Goal: Task Accomplishment & Management: Manage account settings

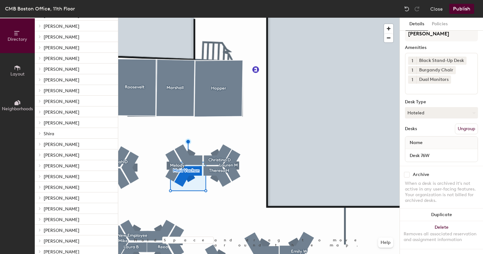
scroll to position [76, 0]
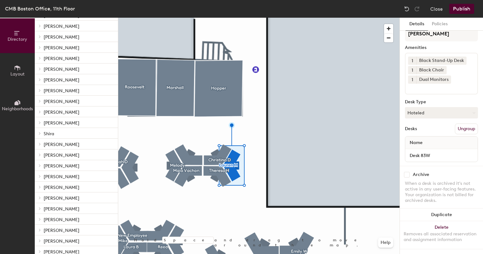
click at [40, 102] on icon at bounding box center [40, 101] width 3 height 3
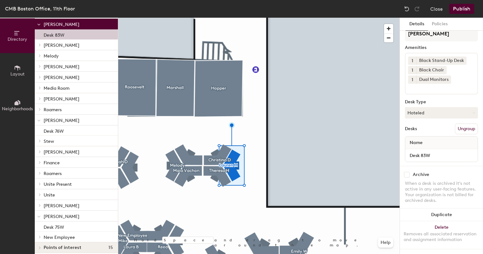
scroll to position [415, 0]
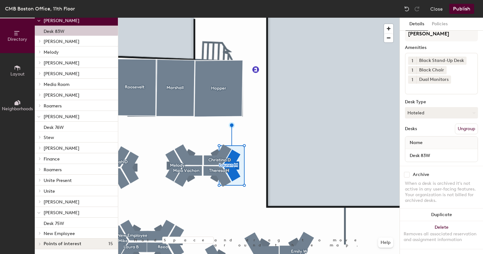
click at [40, 212] on icon at bounding box center [39, 212] width 3 height 1
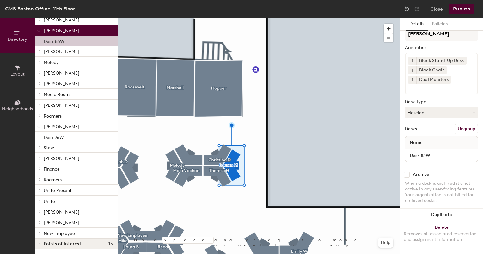
click at [40, 212] on icon at bounding box center [40, 211] width 3 height 3
click at [40, 234] on div at bounding box center [39, 232] width 8 height 10
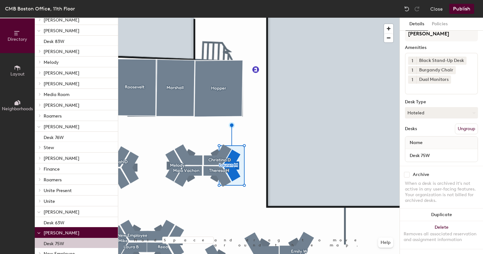
click at [58, 243] on p "Desk 75W" at bounding box center [54, 242] width 21 height 7
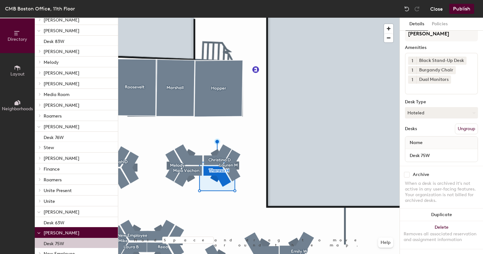
click at [439, 7] on button "Close" at bounding box center [436, 9] width 13 height 10
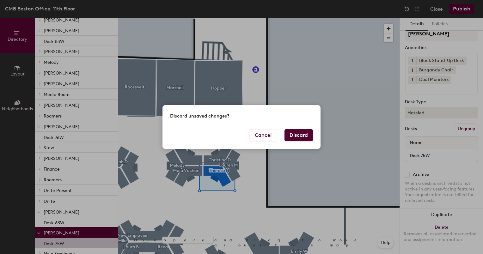
click at [296, 141] on div "Cancel Discard" at bounding box center [241, 139] width 158 height 20
click at [293, 135] on button "Discard" at bounding box center [298, 135] width 28 height 12
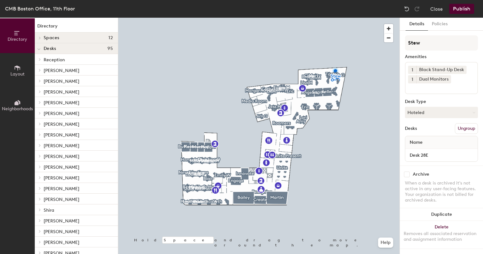
click at [38, 39] on div at bounding box center [39, 38] width 8 height 10
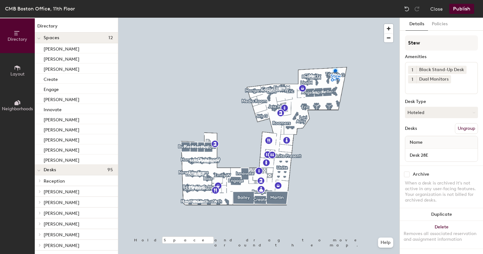
click at [40, 171] on icon at bounding box center [38, 170] width 3 height 3
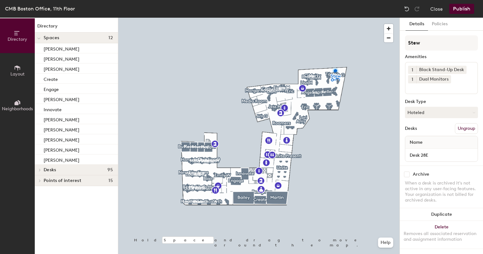
click at [40, 171] on icon at bounding box center [40, 169] width 3 height 3
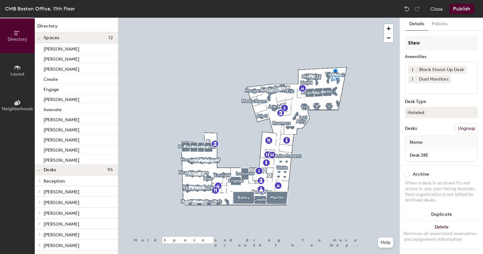
click at [40, 38] on icon at bounding box center [38, 38] width 3 height 3
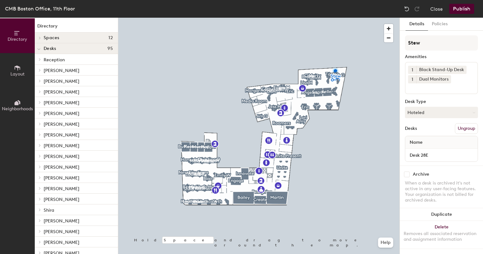
click at [42, 51] on div at bounding box center [39, 48] width 8 height 10
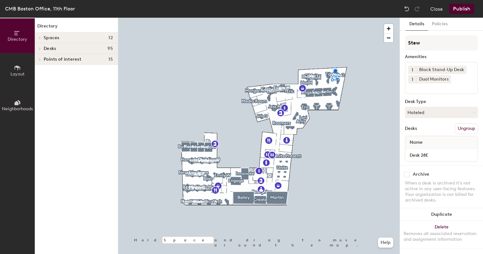
click at [42, 58] on span at bounding box center [39, 59] width 5 height 3
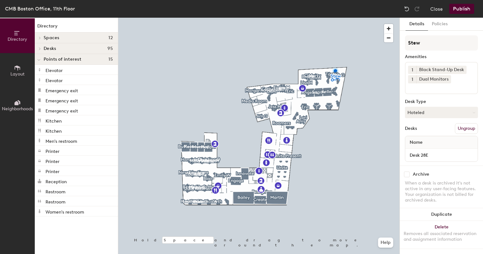
click at [42, 58] on div at bounding box center [39, 59] width 8 height 10
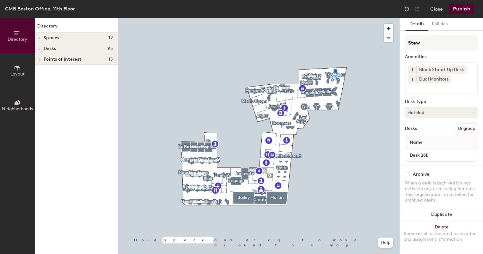
click at [42, 49] on div at bounding box center [39, 48] width 7 height 3
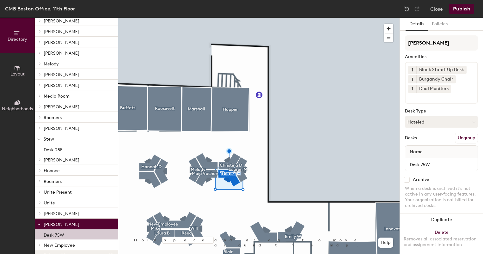
scroll to position [394, 0]
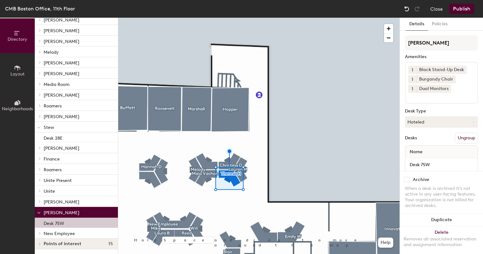
click at [409, 9] on img at bounding box center [407, 9] width 6 height 6
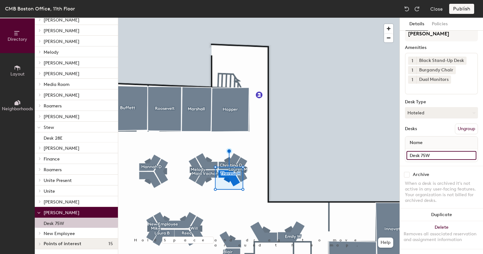
click at [467, 151] on input "Desk 75W" at bounding box center [441, 155] width 70 height 9
click at [452, 181] on div "When a desk is archived it's not active in any user-facing features. Your organ…" at bounding box center [441, 192] width 73 height 23
click at [437, 25] on button "Policies" at bounding box center [439, 24] width 23 height 13
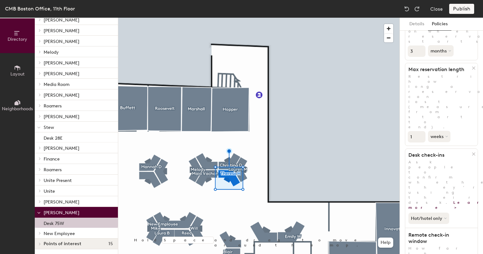
scroll to position [0, 0]
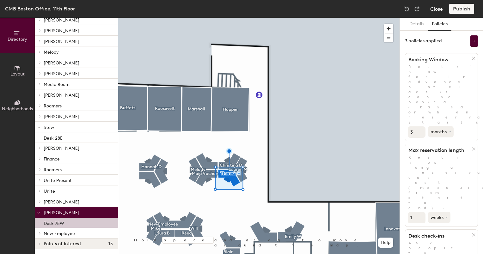
click at [440, 6] on button "Close" at bounding box center [436, 9] width 13 height 10
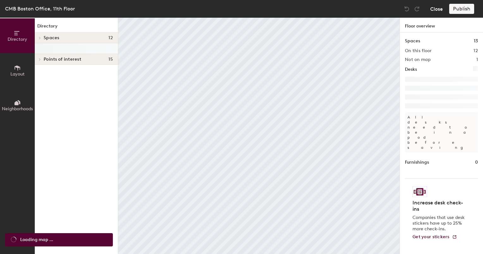
click at [435, 9] on button "Close" at bounding box center [436, 9] width 13 height 10
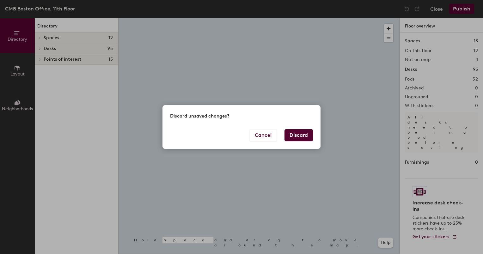
click at [300, 130] on button "Discard" at bounding box center [298, 135] width 28 height 12
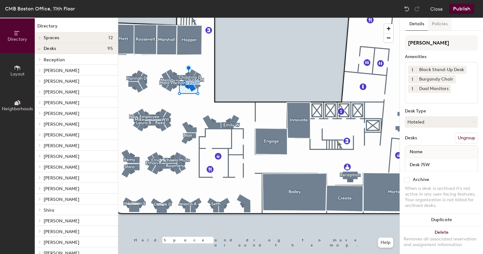
click at [437, 26] on button "Policies" at bounding box center [439, 24] width 23 height 13
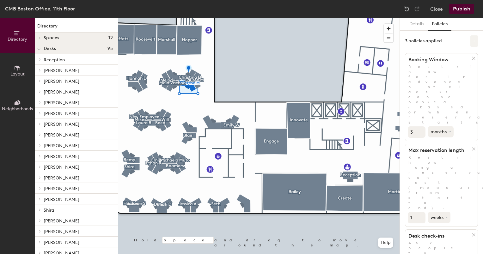
click at [473, 41] on div "Details Policies 3 policies applied Booking Window Restrict how far in advance …" at bounding box center [441, 136] width 83 height 236
click at [472, 42] on icon at bounding box center [473, 41] width 3 height 3
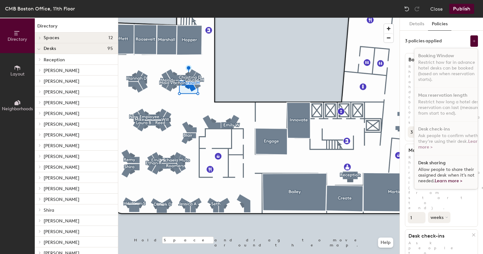
click at [456, 43] on div "3 policies applied Booking Window Restrict how far in advance hotel desks can b…" at bounding box center [441, 40] width 73 height 11
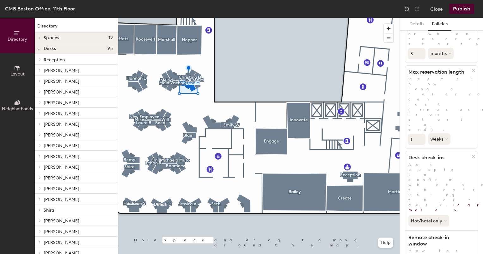
scroll to position [81, 0]
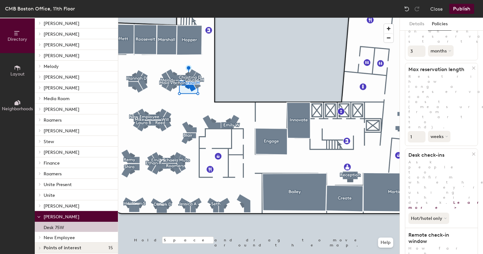
scroll to position [384, 0]
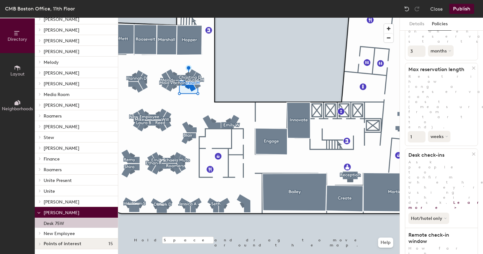
click at [40, 213] on icon at bounding box center [38, 213] width 3 height 3
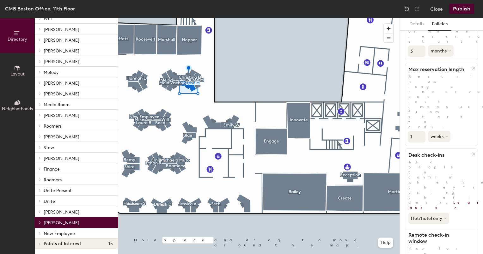
click at [41, 225] on div at bounding box center [39, 222] width 8 height 10
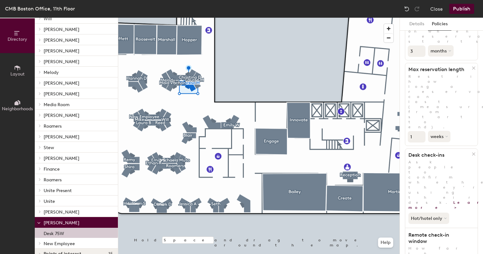
scroll to position [384, 0]
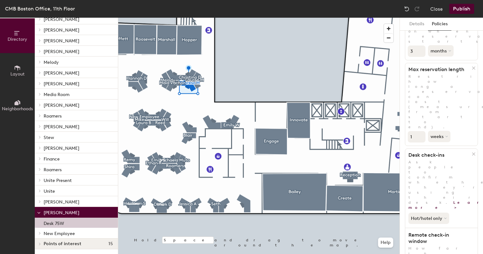
click at [41, 230] on div at bounding box center [39, 233] width 8 height 10
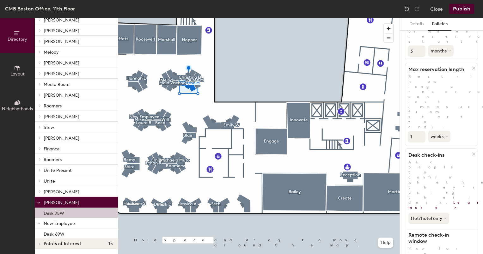
click at [61, 208] on div "Desk 75W" at bounding box center [76, 213] width 83 height 10
click at [58, 212] on p "Desk 75W" at bounding box center [54, 212] width 21 height 7
click at [422, 27] on button "Details" at bounding box center [416, 24] width 22 height 13
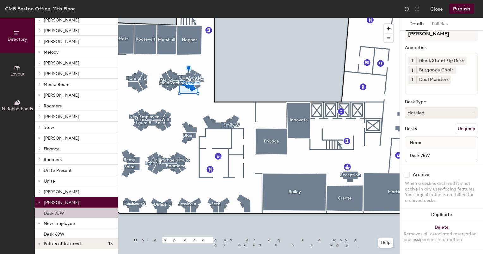
scroll to position [0, 0]
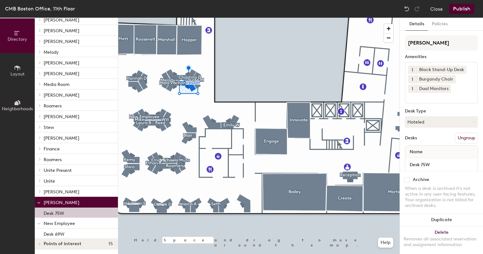
click at [27, 77] on button "Layout" at bounding box center [17, 70] width 35 height 35
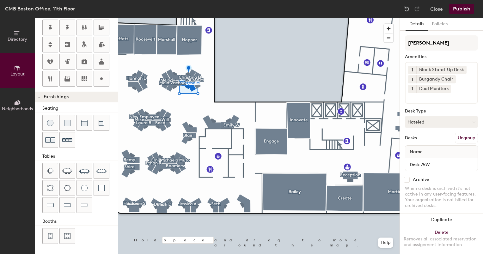
scroll to position [143, 0]
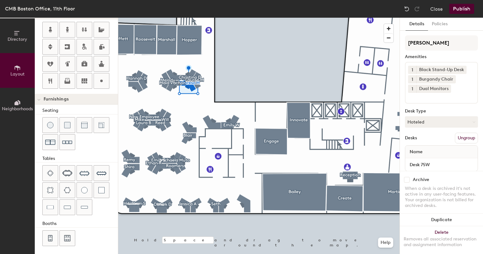
click at [20, 95] on button "Neighborhoods" at bounding box center [17, 105] width 35 height 35
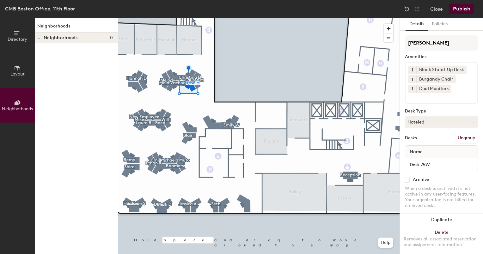
click at [13, 32] on button "Directory" at bounding box center [17, 35] width 35 height 35
